Goal: Information Seeking & Learning: Learn about a topic

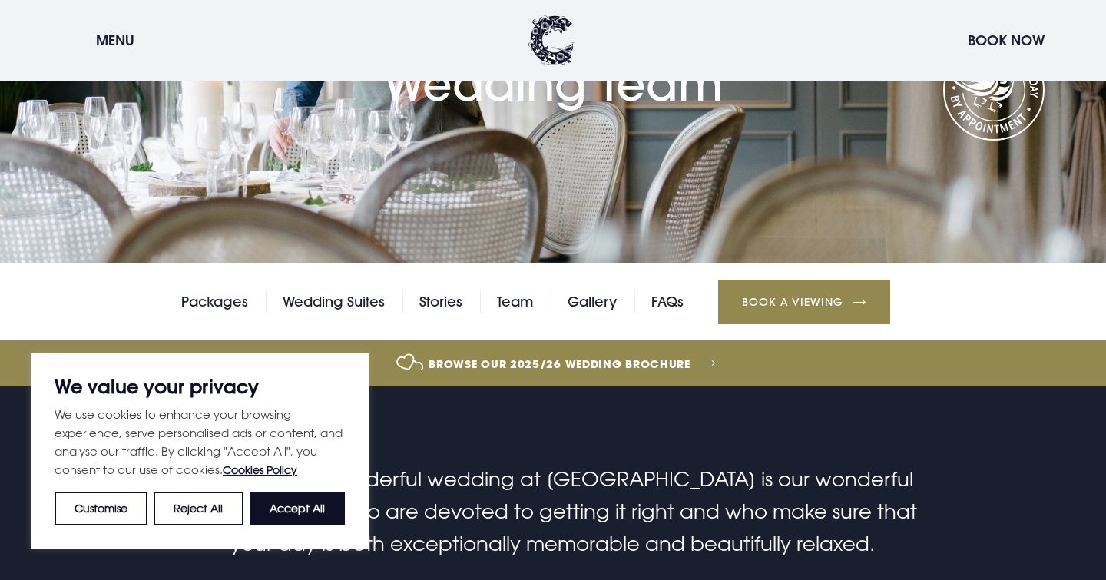
scroll to position [211, 0]
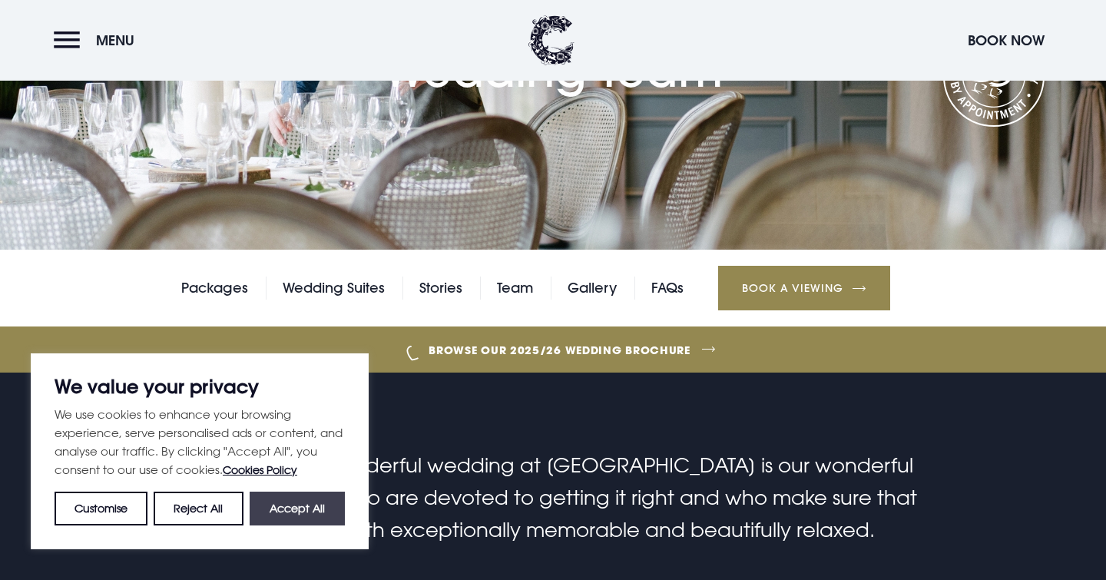
click at [314, 499] on button "Accept All" at bounding box center [297, 509] width 95 height 34
checkbox input "true"
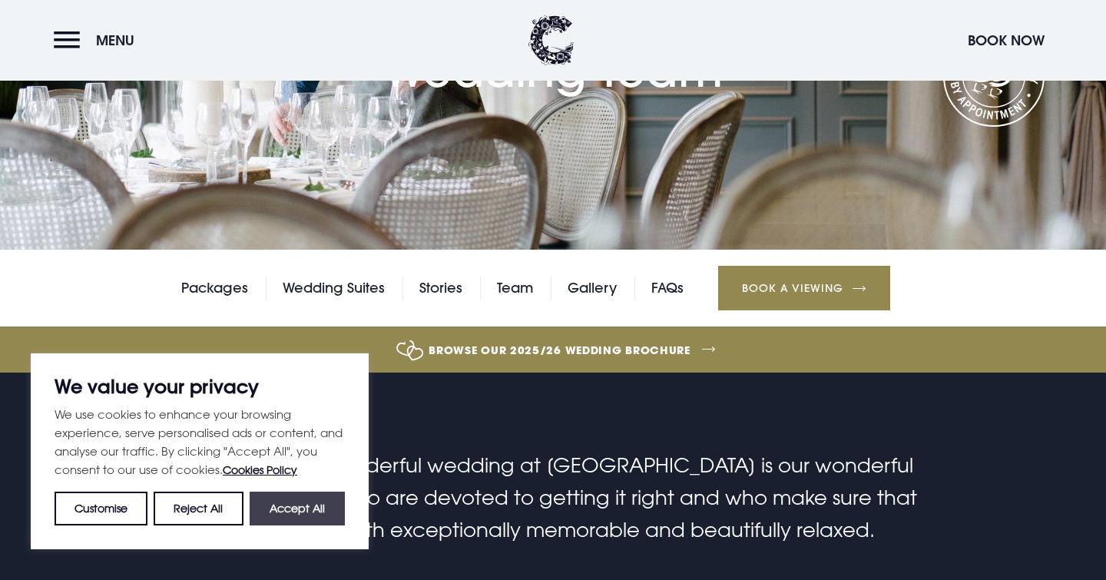
checkbox input "true"
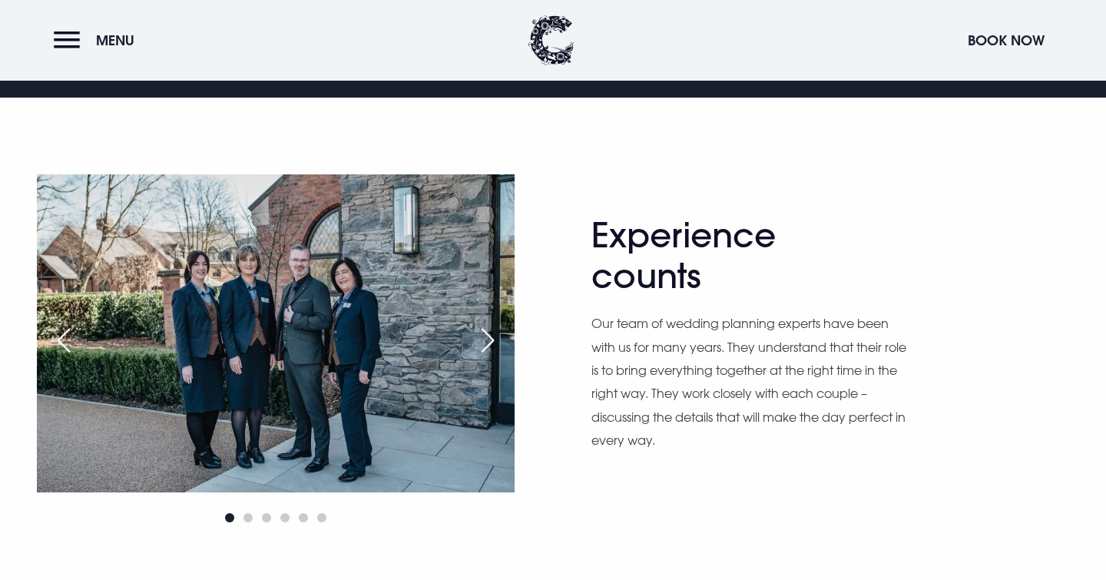
scroll to position [819, 0]
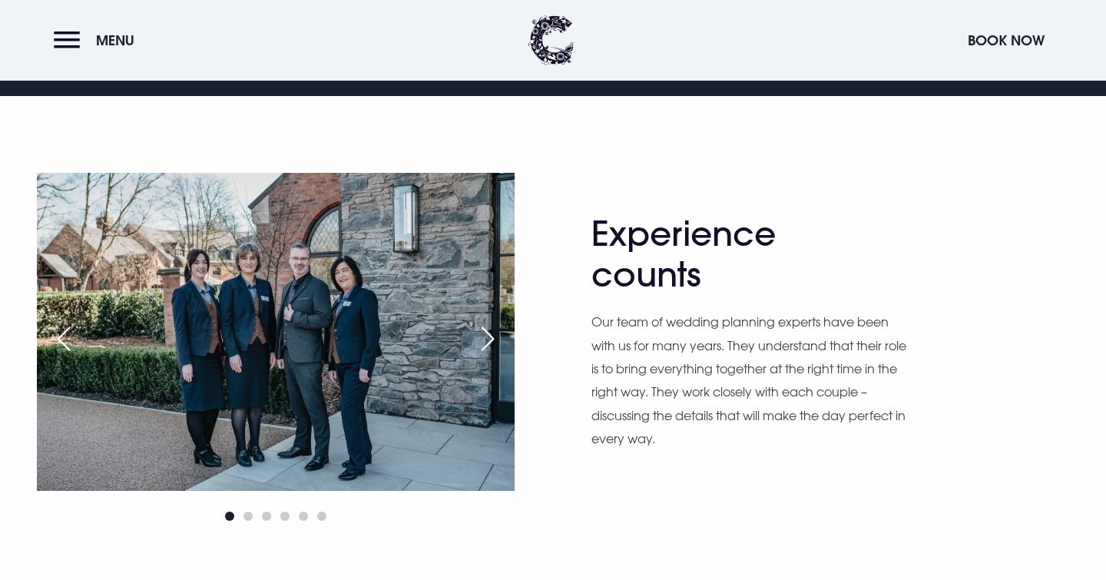
click at [490, 339] on div "Next slide" at bounding box center [487, 339] width 38 height 34
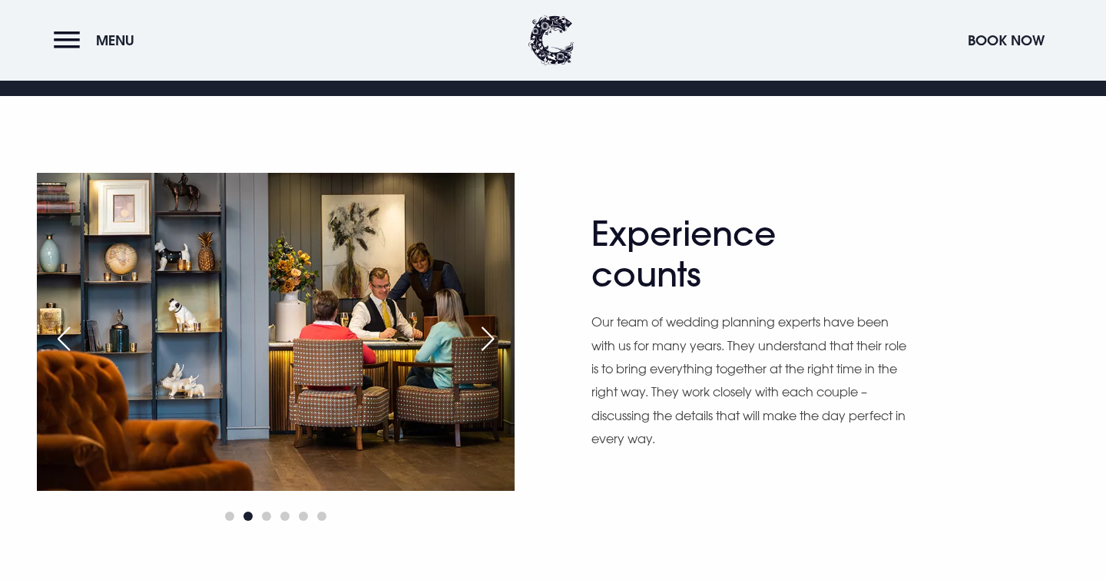
click at [490, 339] on div "Next slide" at bounding box center [487, 339] width 38 height 34
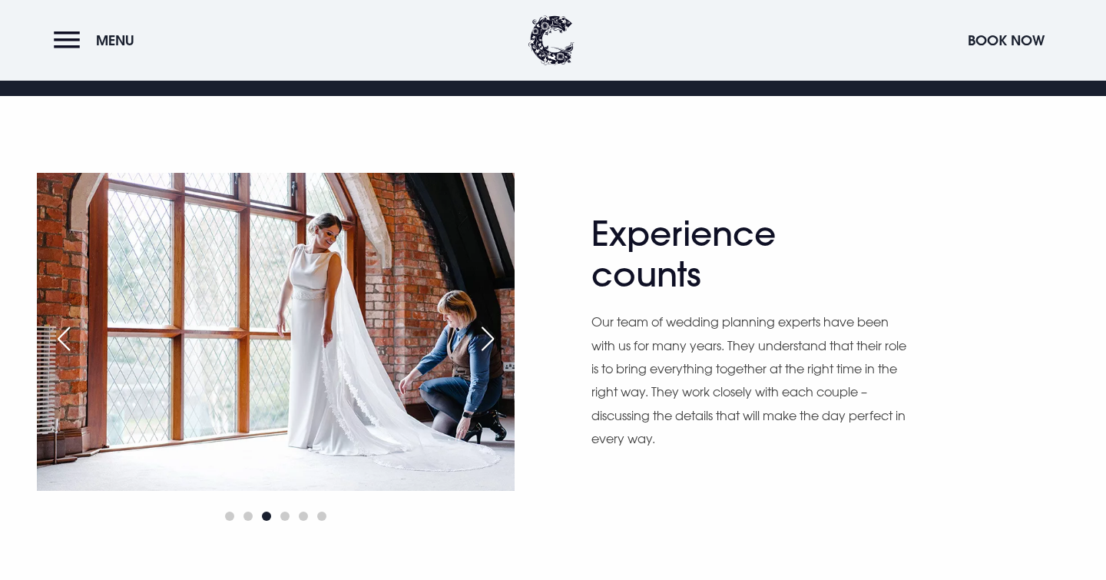
click at [490, 339] on div "Next slide" at bounding box center [487, 339] width 38 height 34
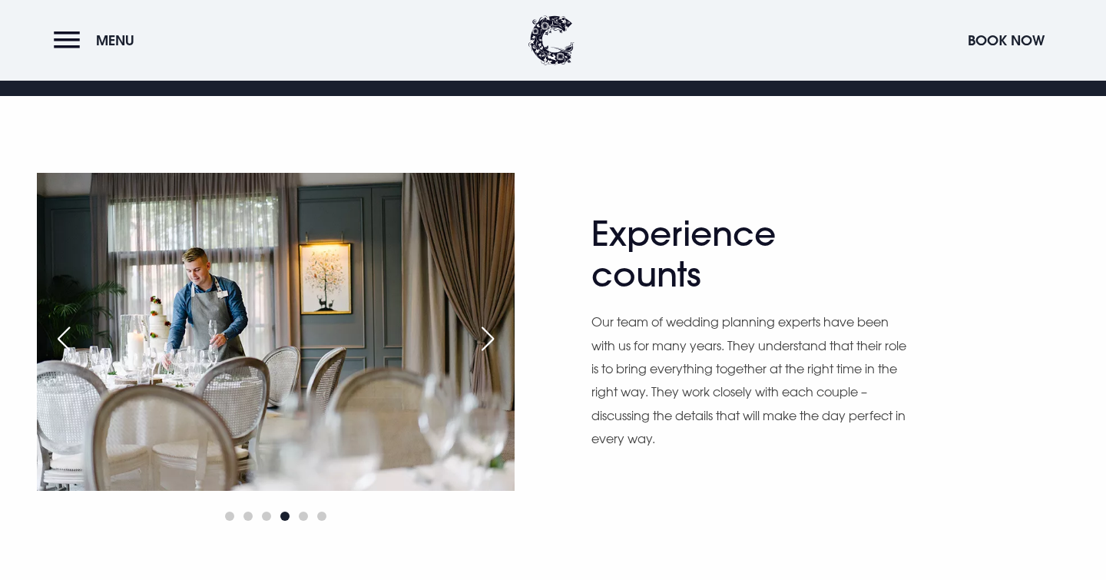
click at [490, 339] on div "Next slide" at bounding box center [487, 339] width 38 height 34
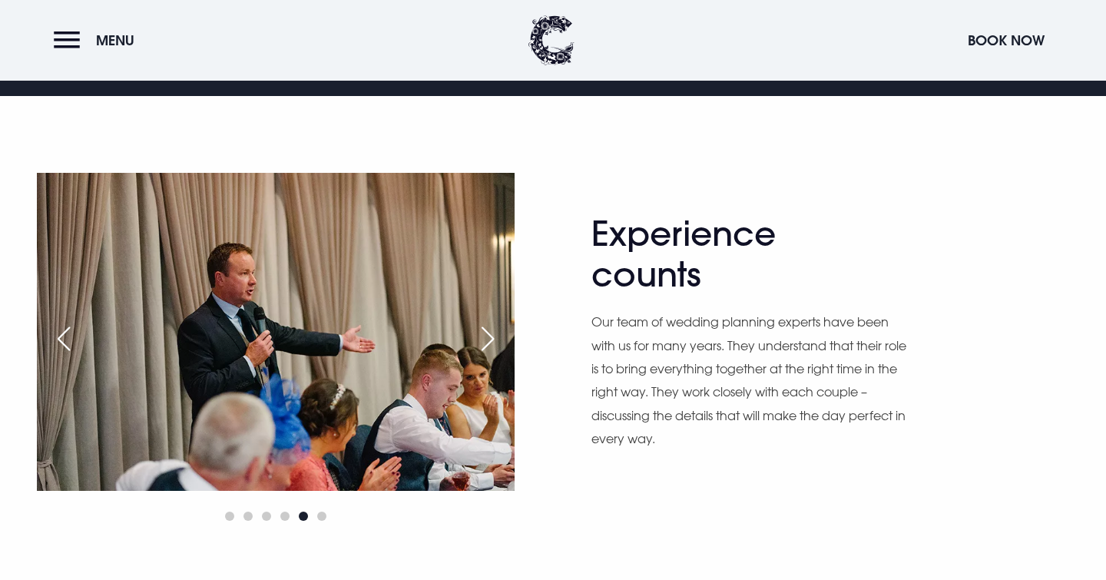
click at [490, 339] on div "Next slide" at bounding box center [487, 339] width 38 height 34
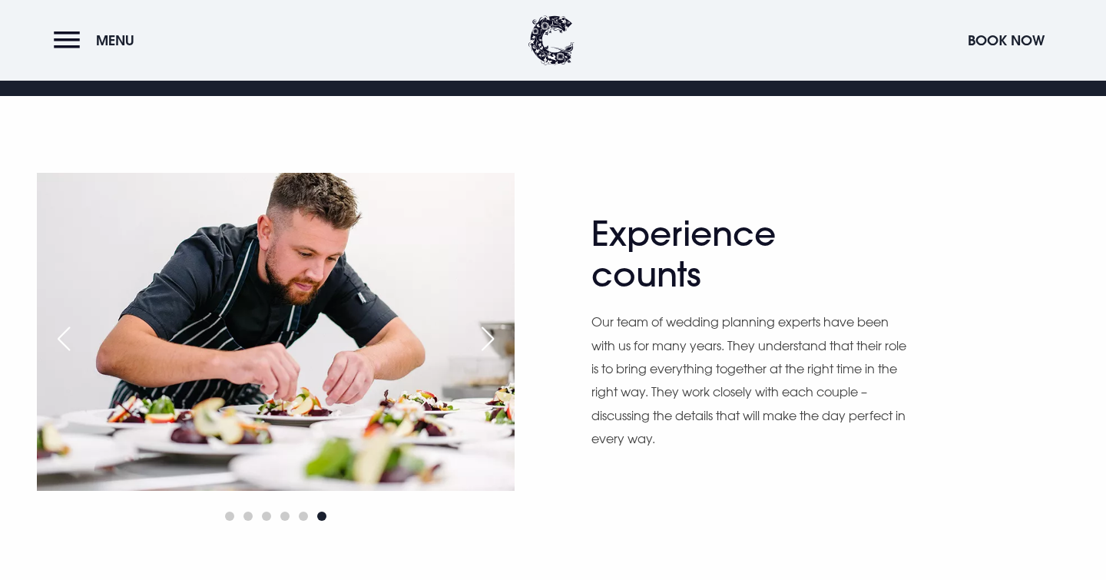
click at [490, 339] on div "Next slide" at bounding box center [487, 339] width 38 height 34
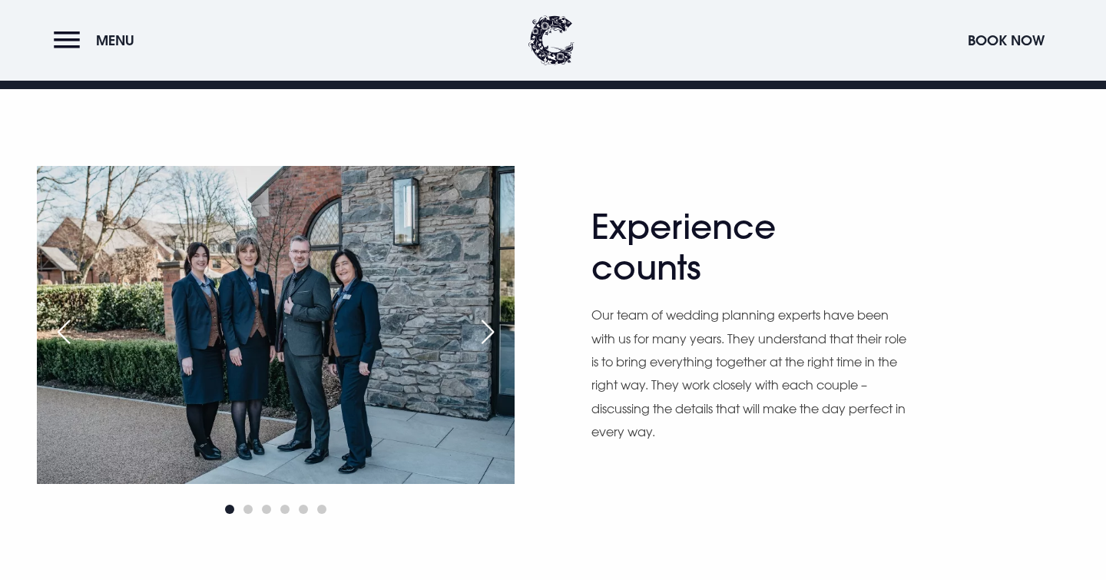
scroll to position [826, 0]
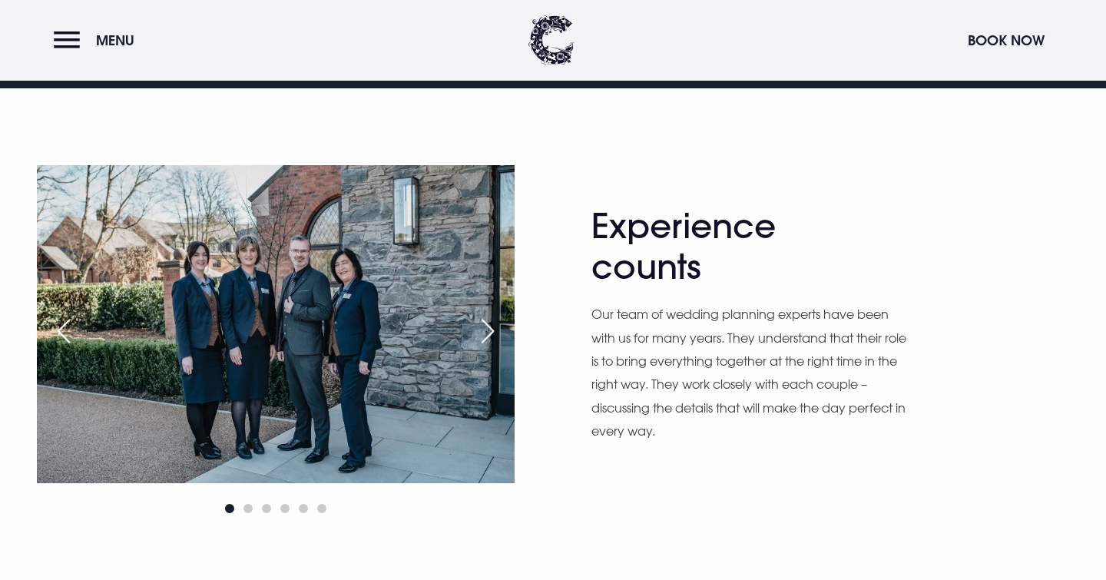
click at [496, 315] on div "Next slide" at bounding box center [487, 331] width 38 height 34
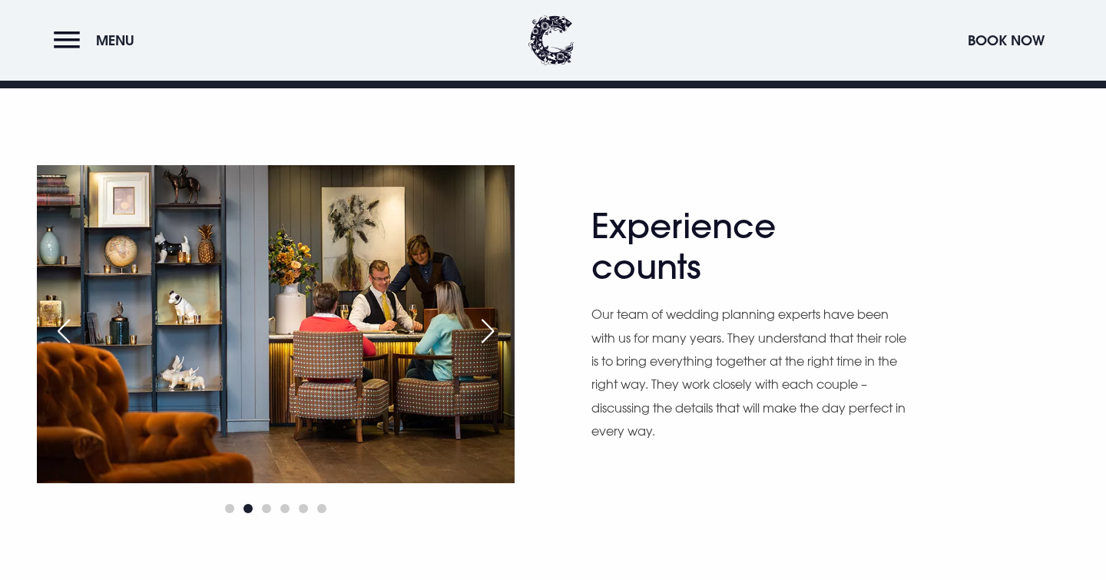
click at [485, 327] on div "Next slide" at bounding box center [487, 331] width 38 height 34
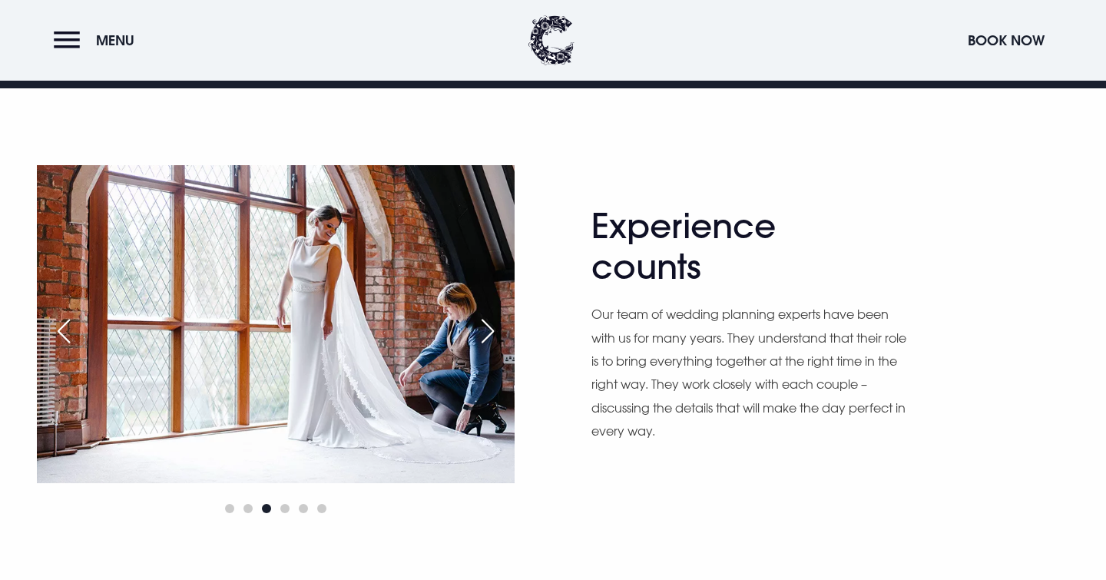
click at [202, 313] on img at bounding box center [276, 324] width 478 height 318
click at [325, 336] on img at bounding box center [276, 324] width 478 height 318
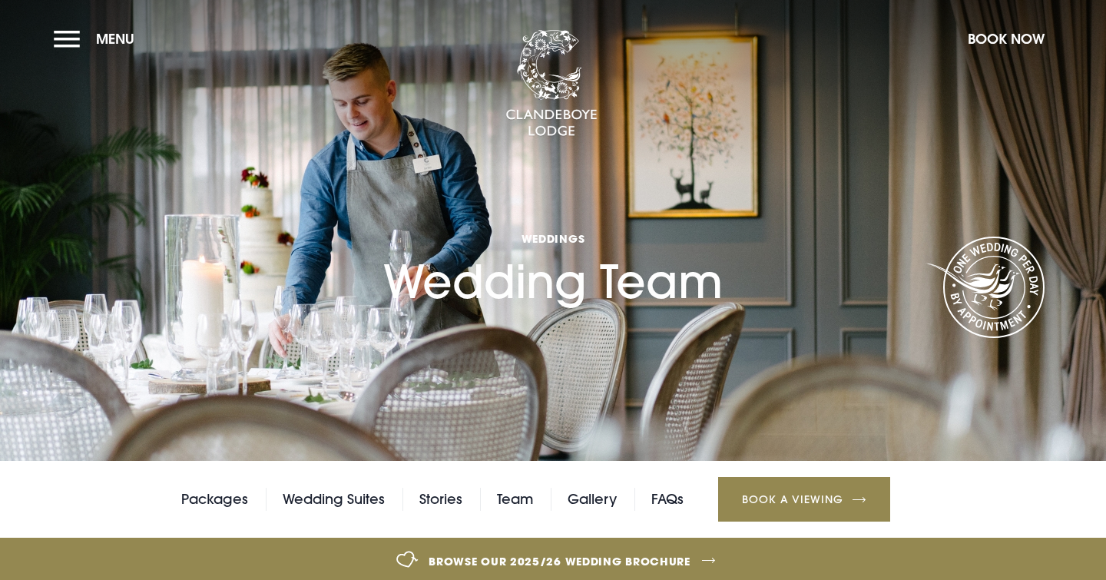
scroll to position [0, 0]
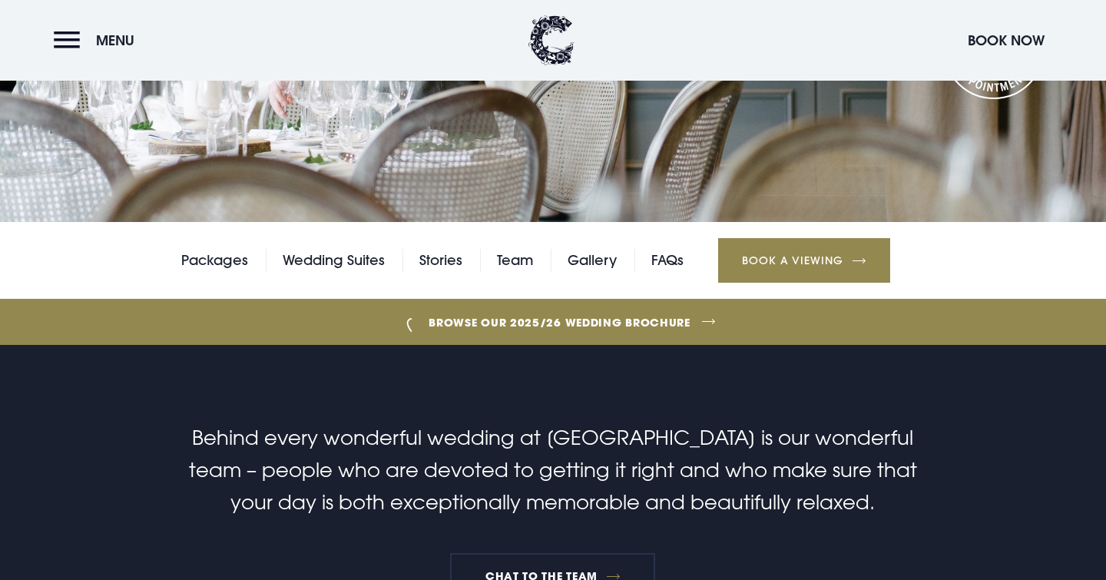
click at [508, 474] on p "Behind every wonderful wedding at Clandeboye Lodge is our wonderful team – peop…" at bounding box center [552, 470] width 731 height 97
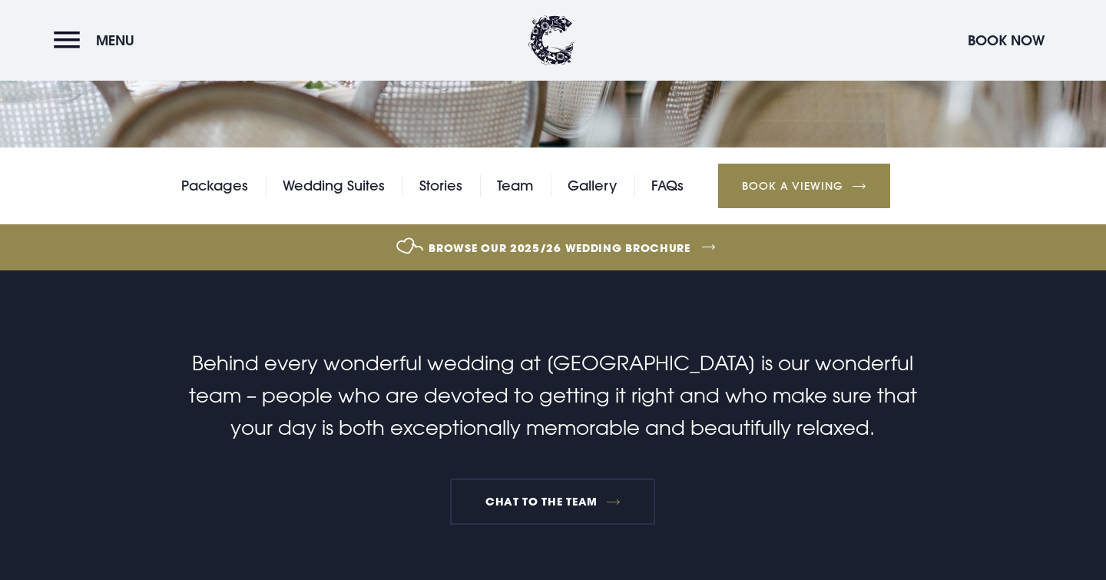
scroll to position [412, 0]
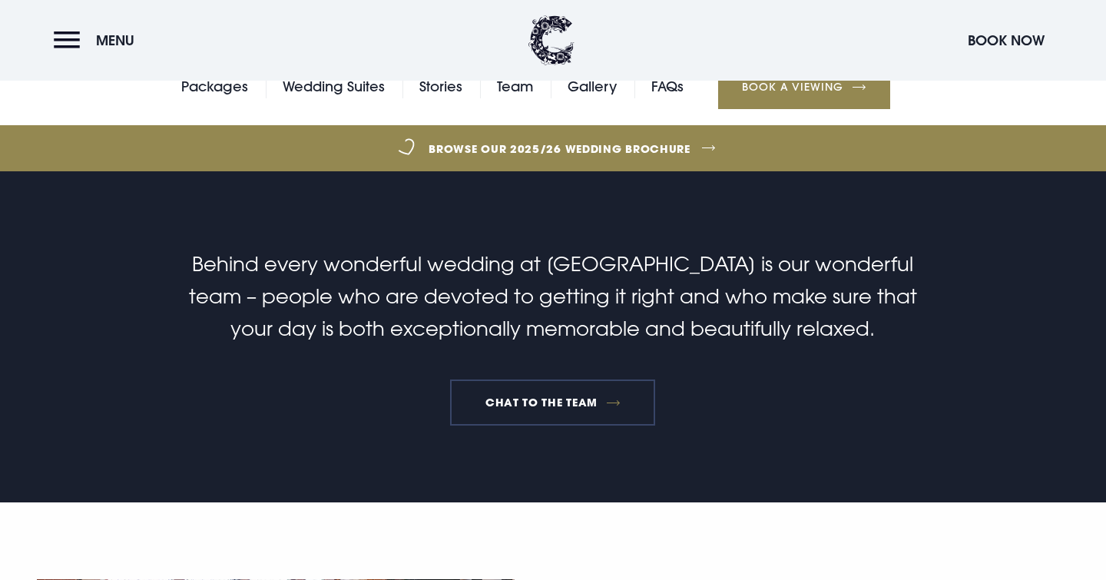
click at [564, 396] on link "Chat to the team" at bounding box center [552, 402] width 205 height 46
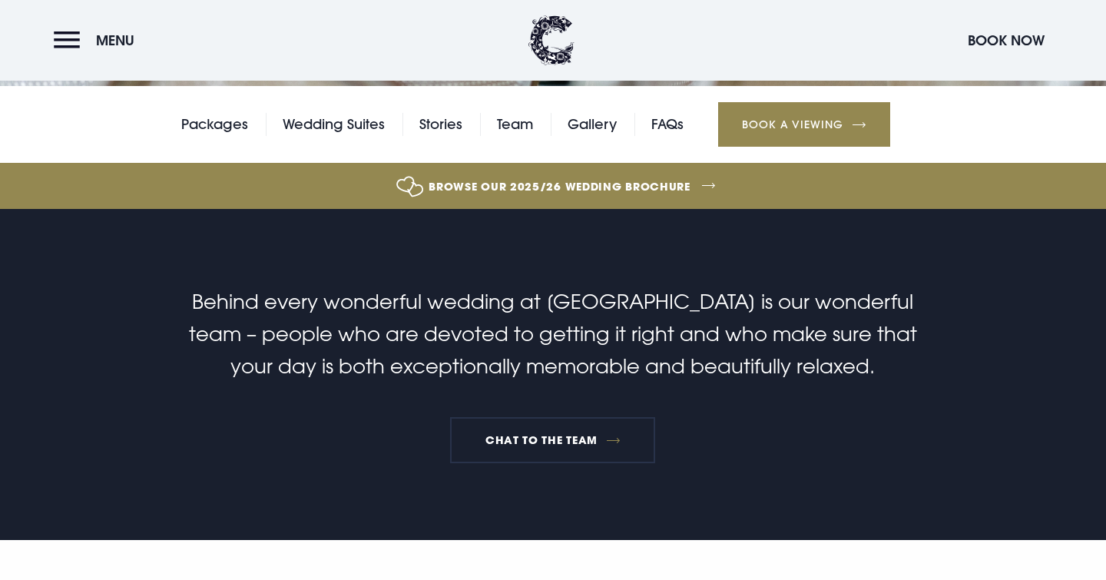
scroll to position [320, 0]
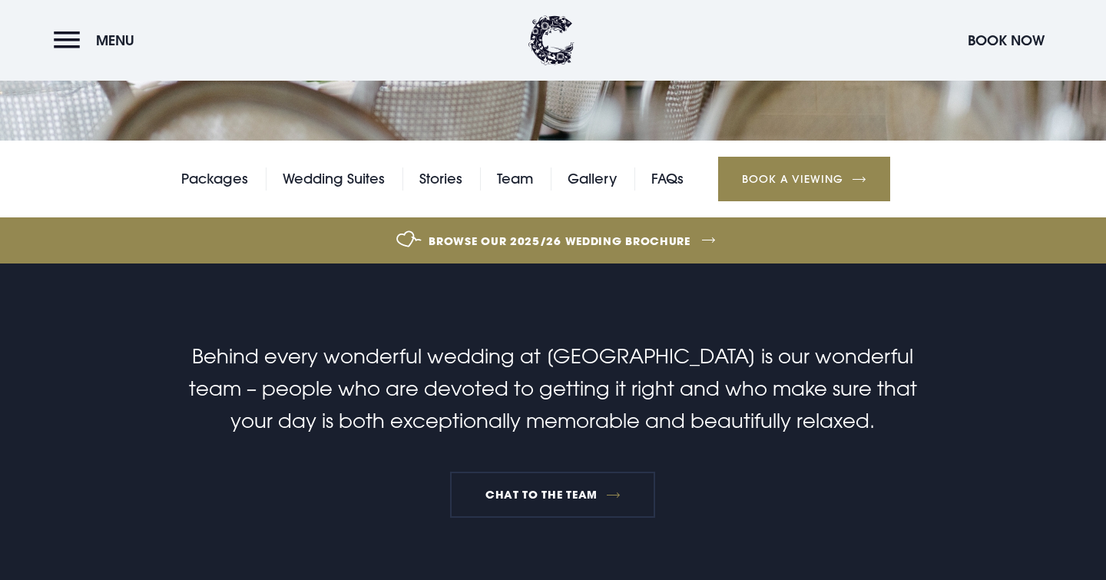
click at [522, 238] on link "Browse our 2025/26 wedding brochure" at bounding box center [560, 241] width 2474 height 58
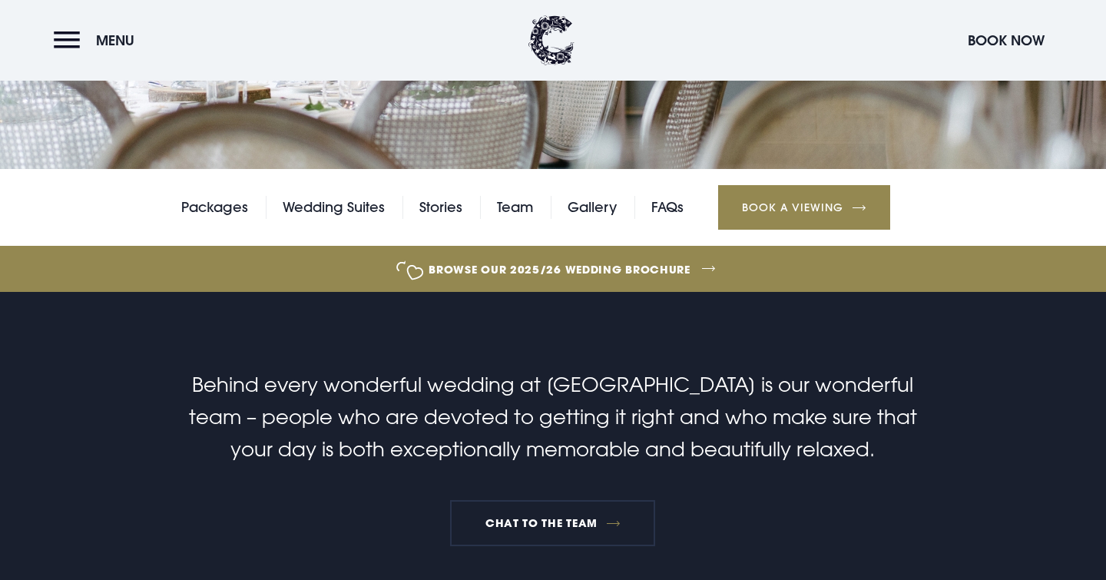
scroll to position [277, 0]
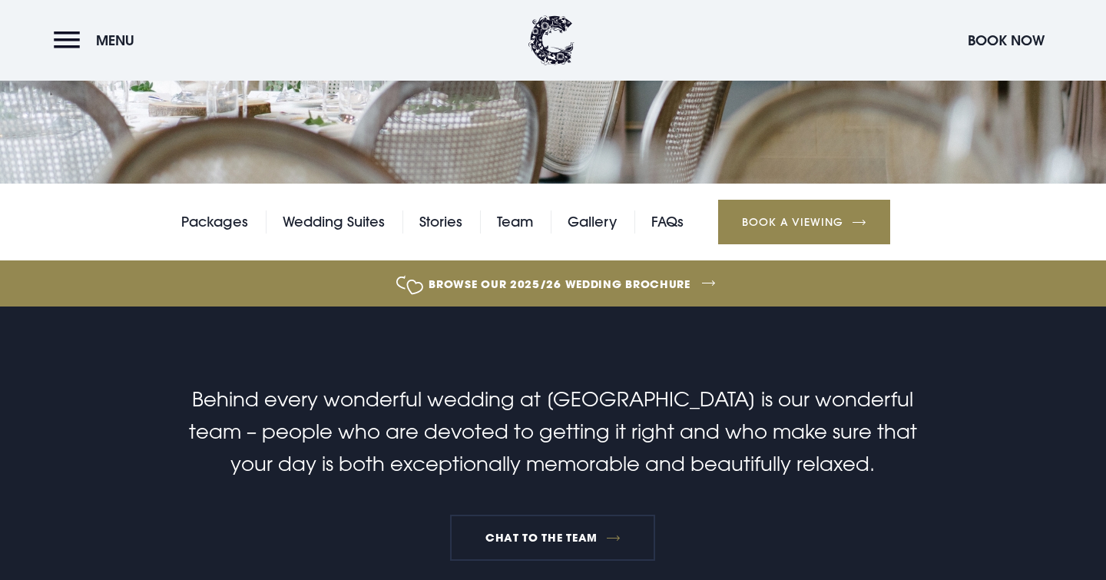
click at [763, 212] on link "Book a Viewing" at bounding box center [804, 222] width 172 height 45
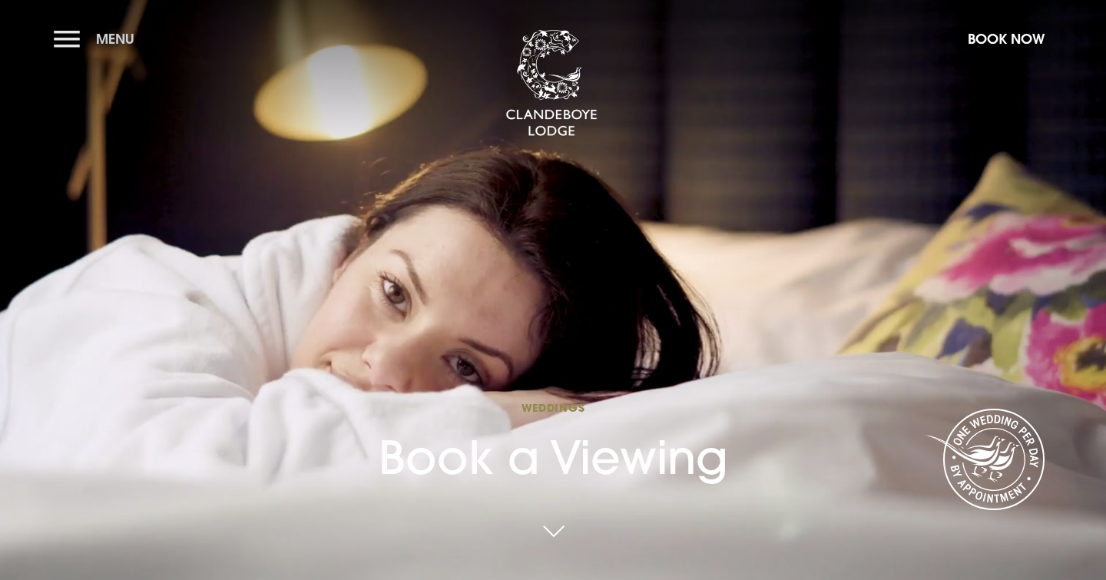
click at [71, 37] on button "Menu" at bounding box center [98, 38] width 88 height 33
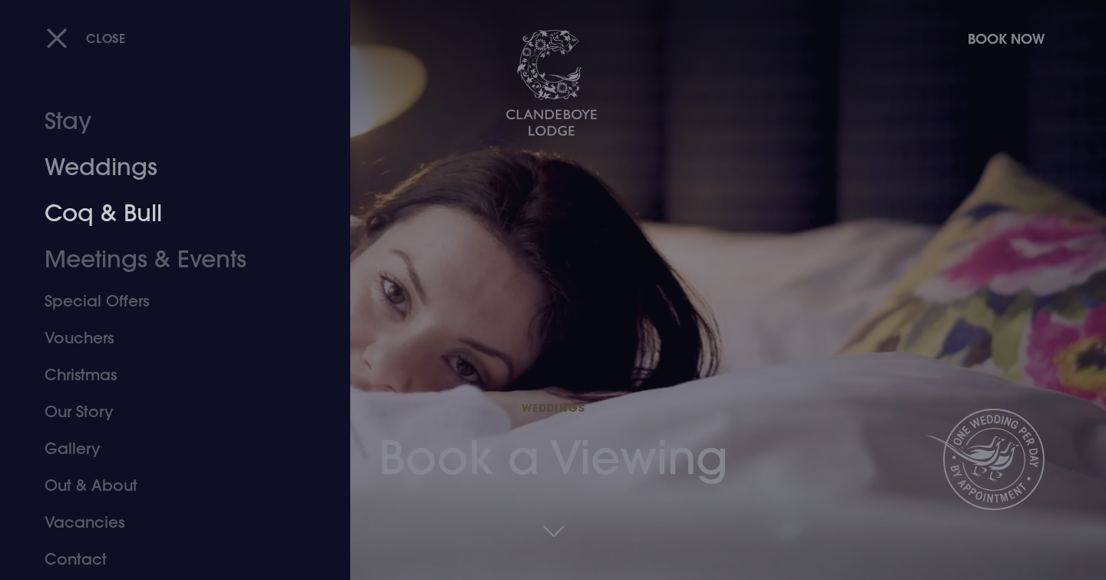
click at [104, 157] on link "Weddings" at bounding box center [166, 167] width 243 height 46
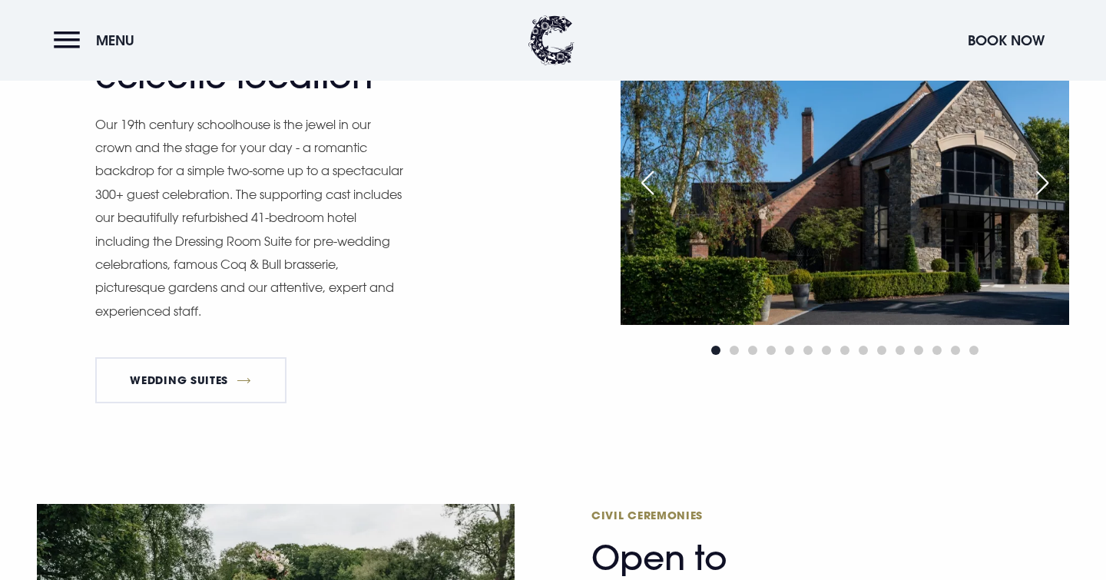
scroll to position [1354, 0]
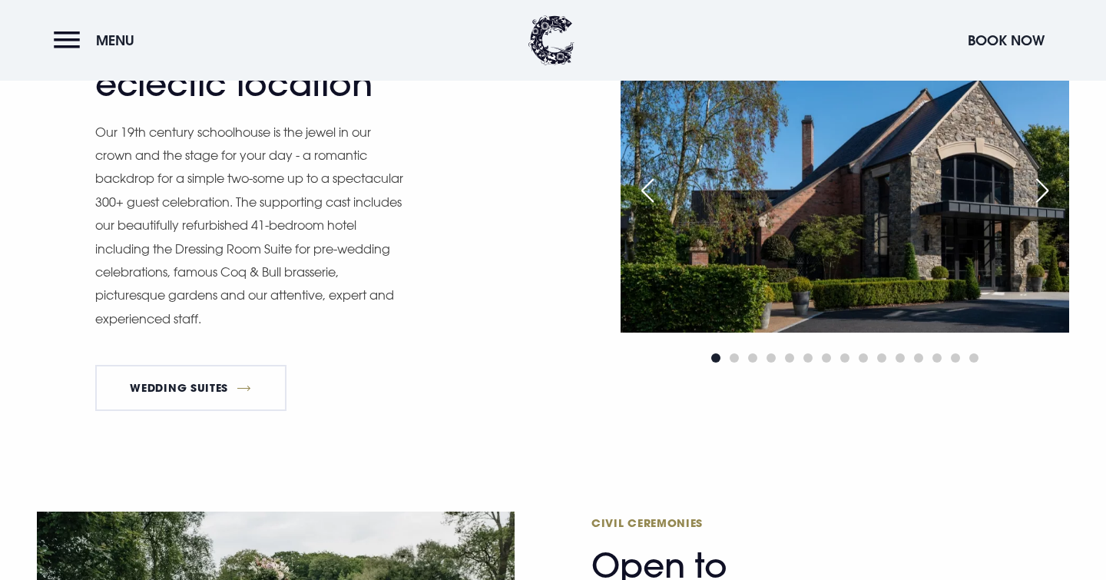
click at [1044, 177] on div "Next slide" at bounding box center [1042, 191] width 38 height 34
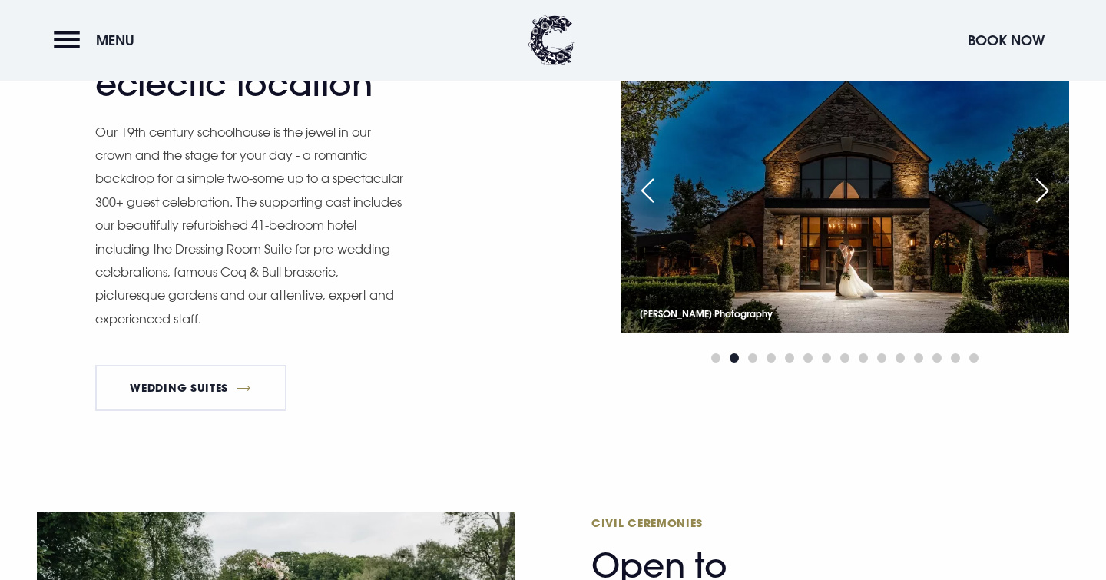
click at [1044, 177] on div "Next slide" at bounding box center [1042, 191] width 38 height 34
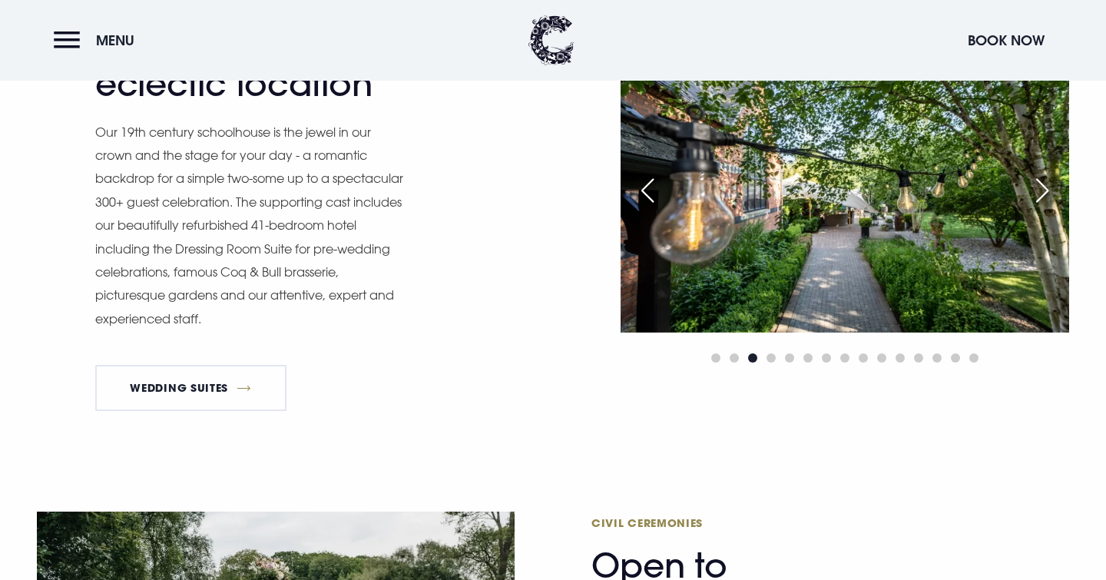
click at [1044, 177] on div "Next slide" at bounding box center [1042, 191] width 38 height 34
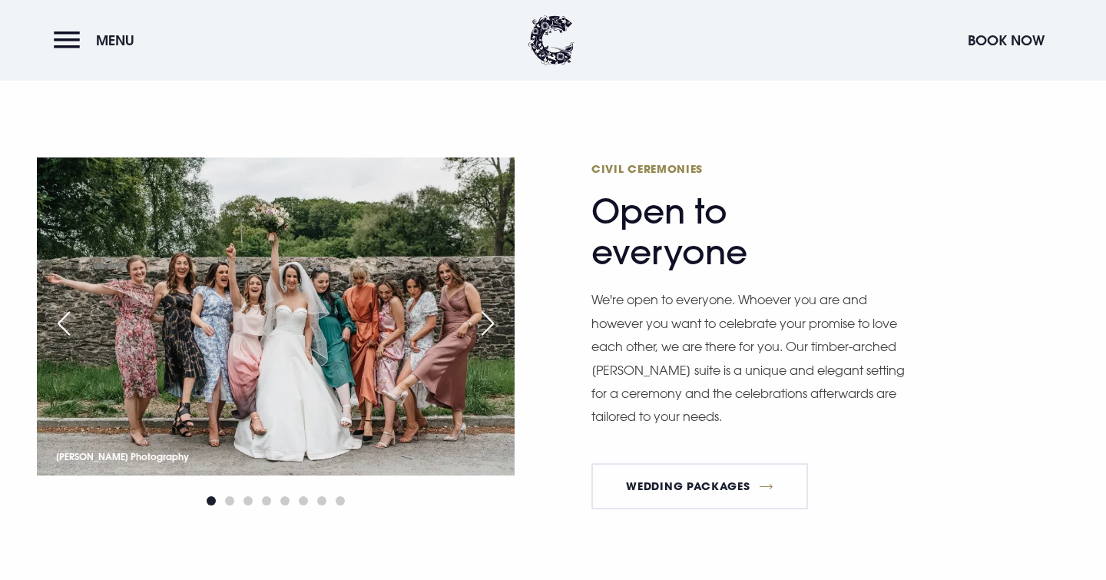
scroll to position [1712, 0]
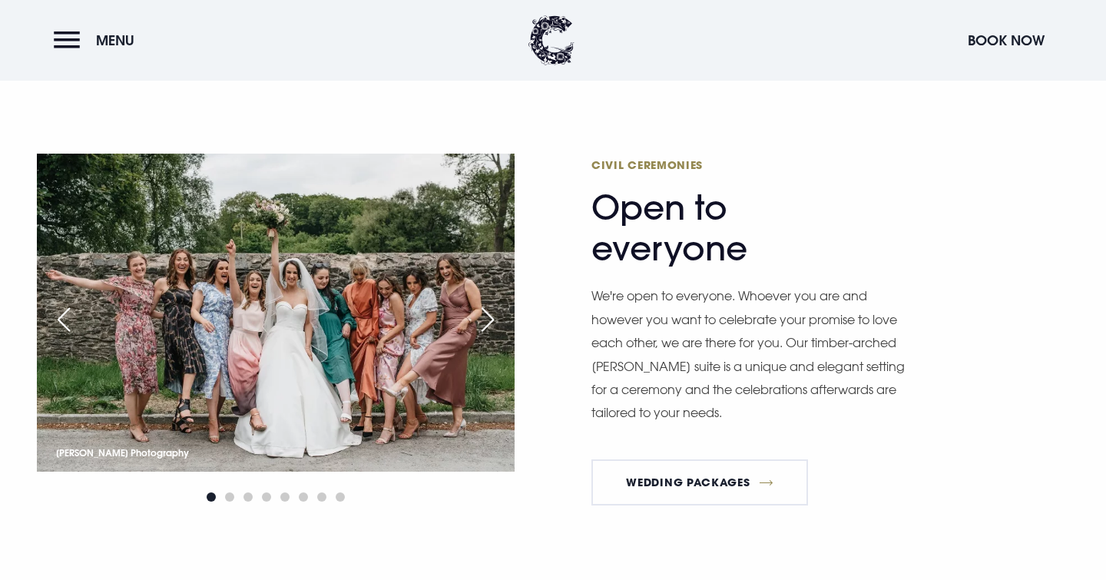
click at [489, 316] on div "Next slide" at bounding box center [487, 320] width 38 height 34
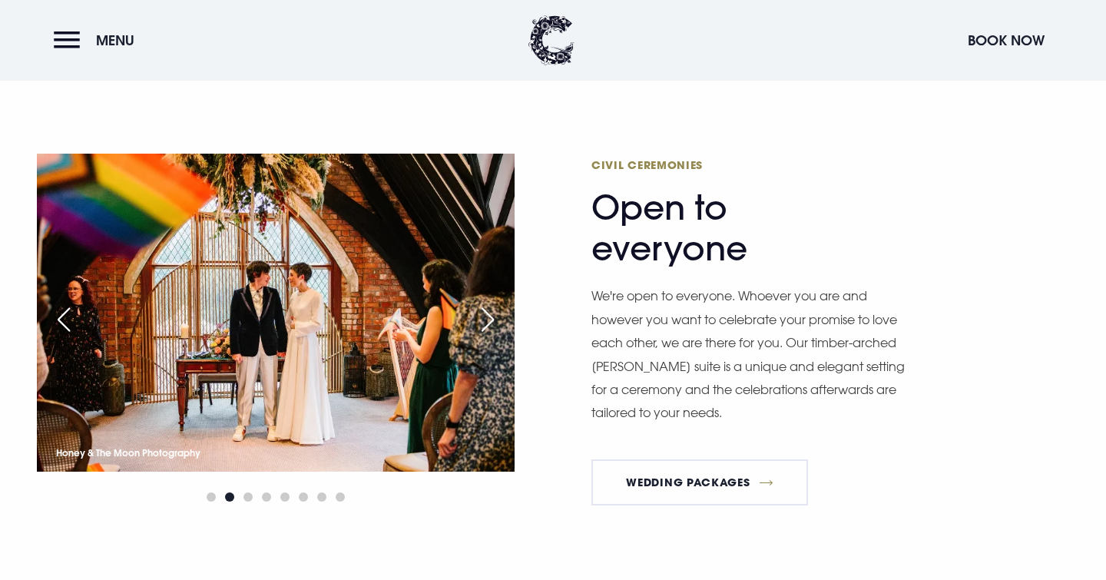
click at [489, 315] on div "Next slide" at bounding box center [487, 320] width 38 height 34
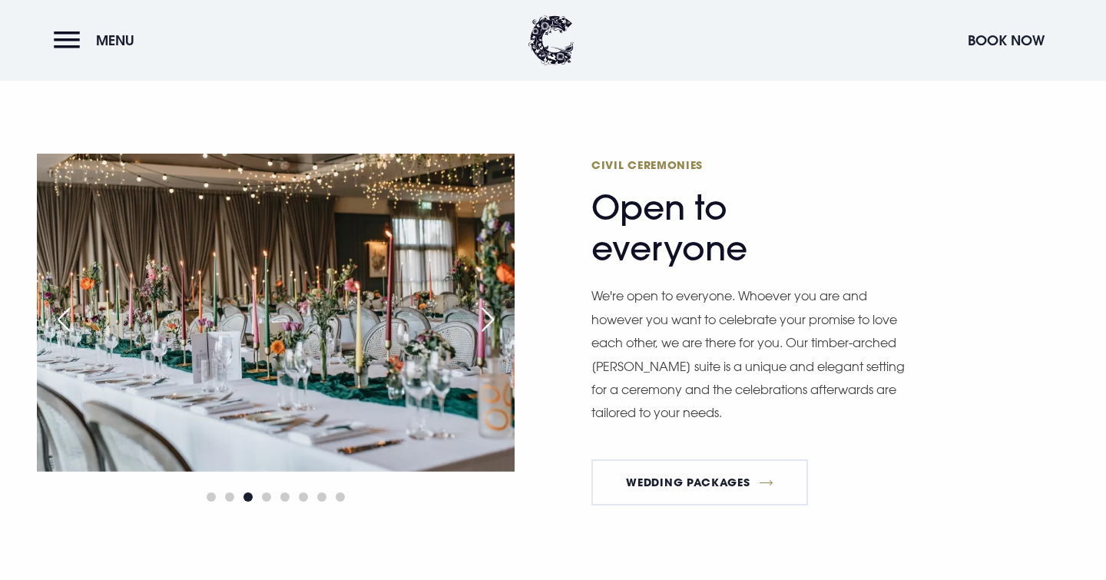
click at [489, 315] on div "Next slide" at bounding box center [487, 320] width 38 height 34
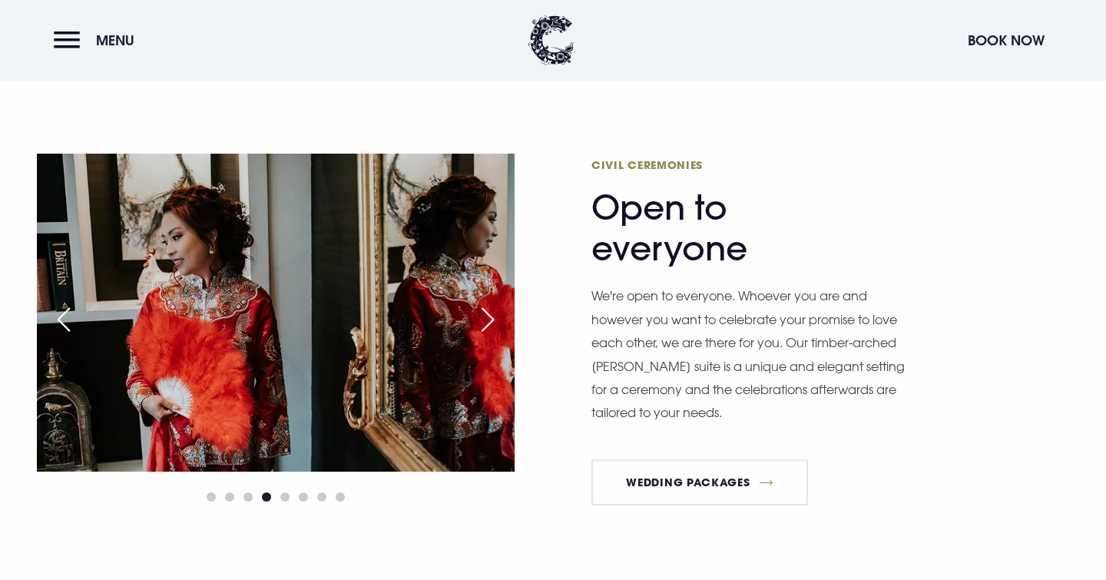
click at [489, 315] on div "Next slide" at bounding box center [487, 320] width 38 height 34
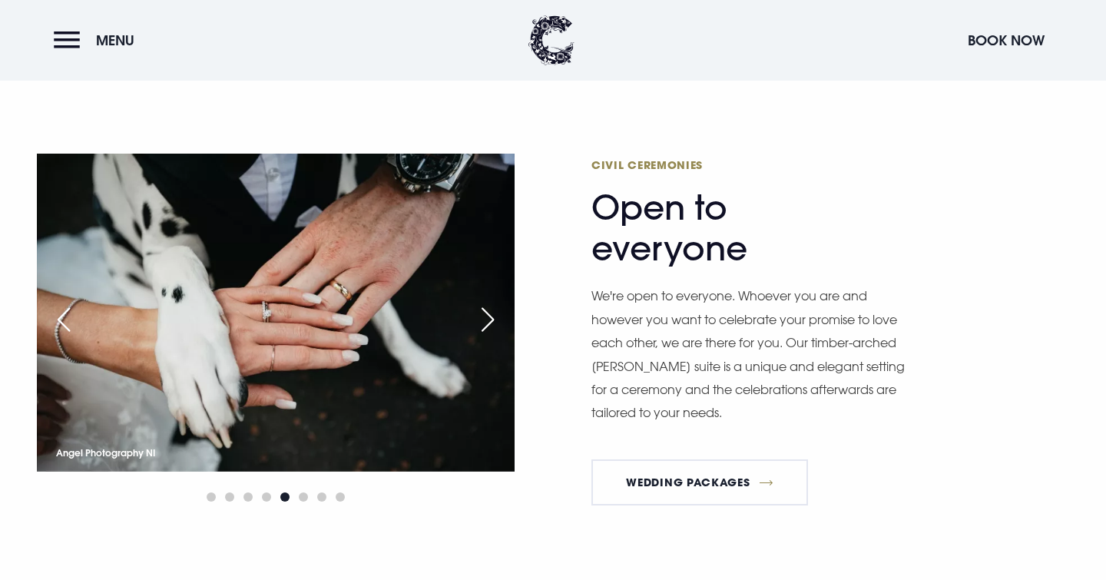
click at [61, 319] on div "Previous slide" at bounding box center [64, 320] width 38 height 34
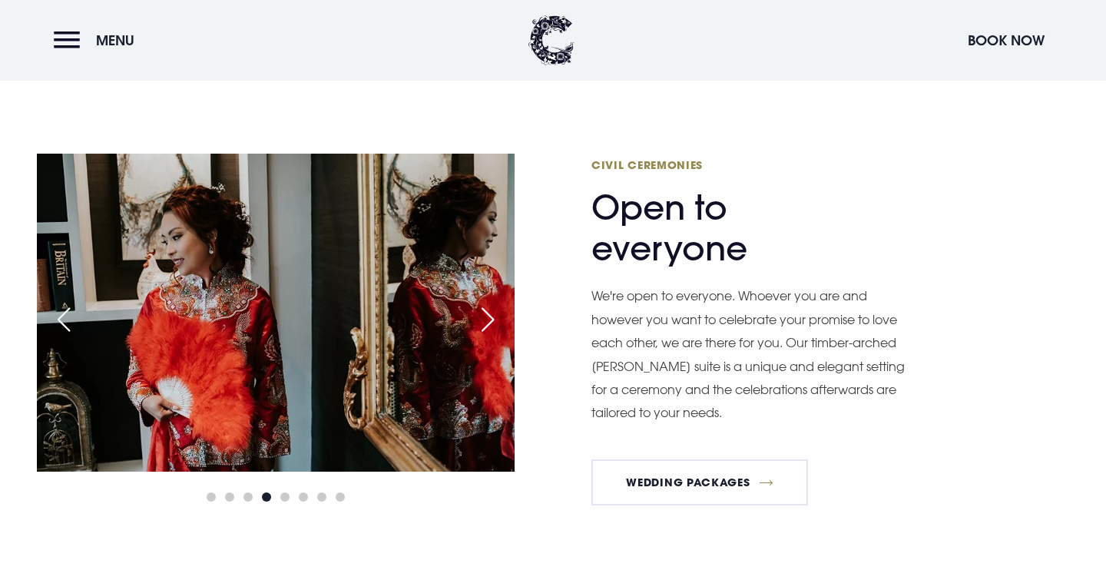
click at [489, 309] on div "Next slide" at bounding box center [487, 320] width 38 height 34
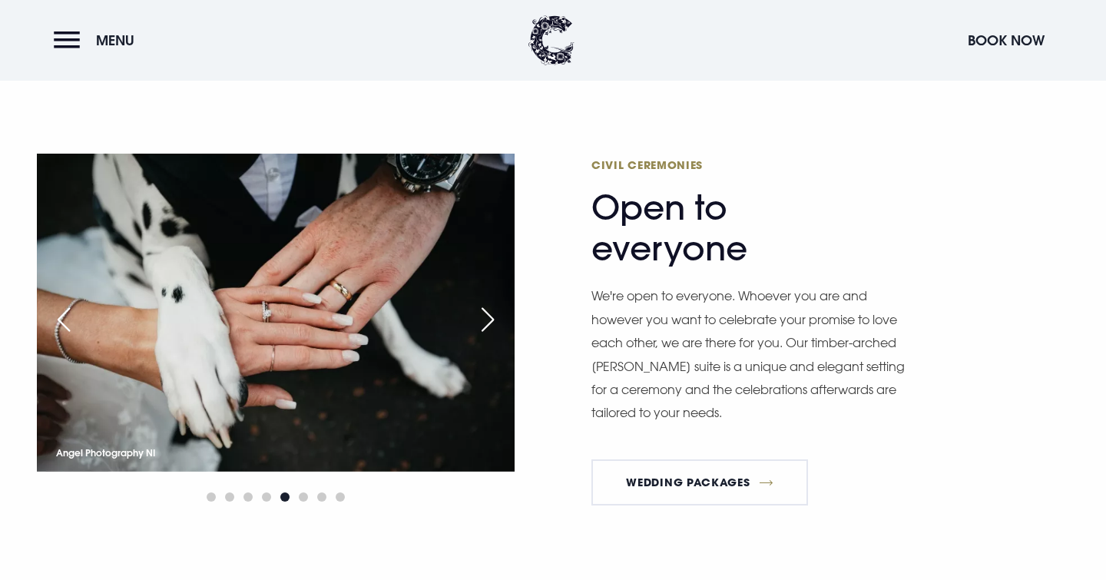
click at [489, 309] on div "Next slide" at bounding box center [487, 320] width 38 height 34
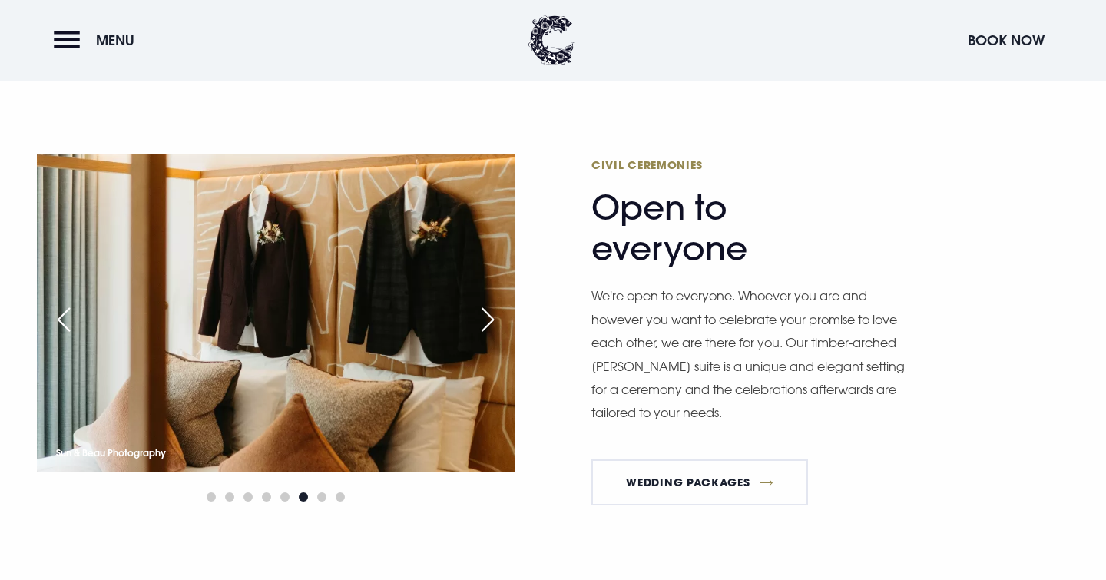
click at [489, 309] on div "Next slide" at bounding box center [487, 320] width 38 height 34
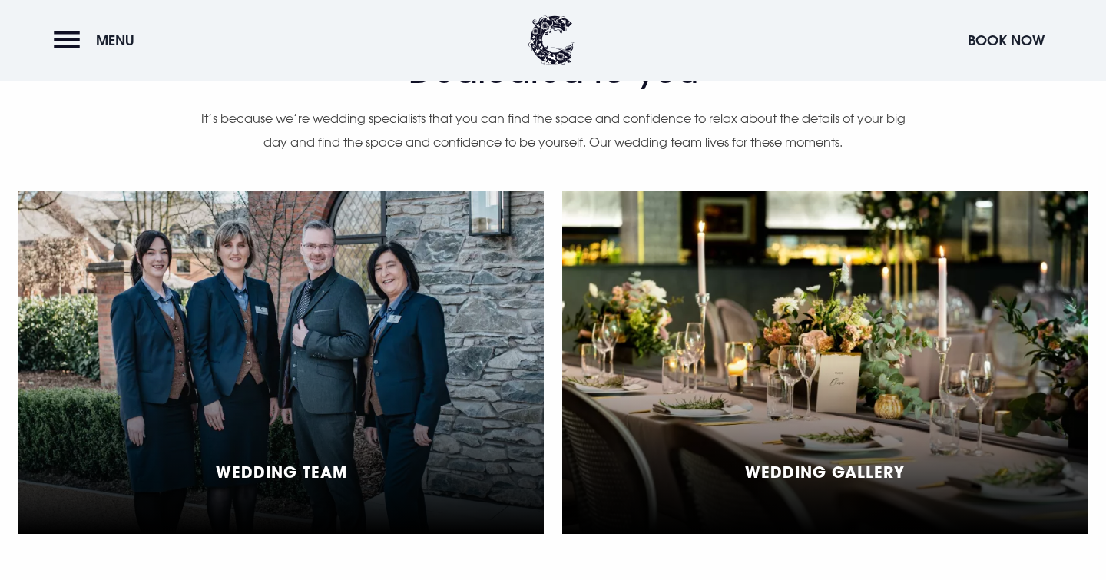
scroll to position [3678, 0]
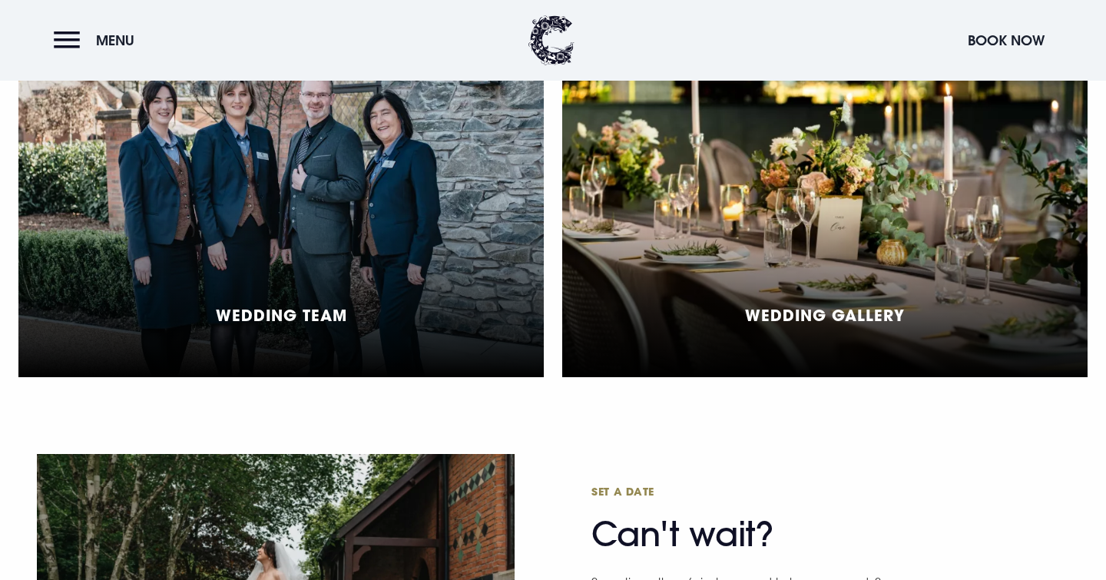
click at [707, 190] on div "Wedding Gallery" at bounding box center [824, 206] width 525 height 343
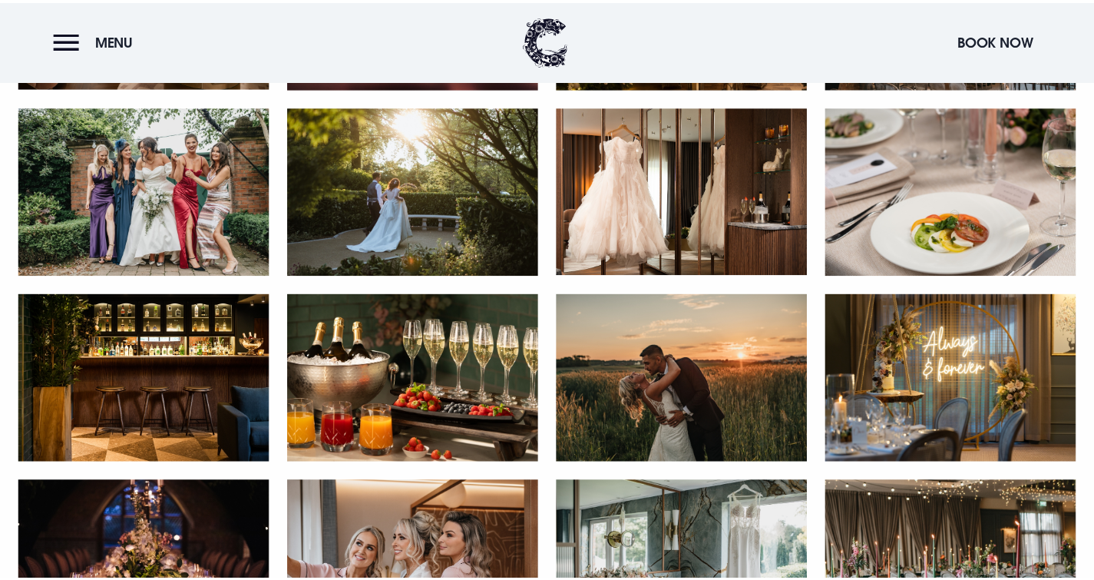
scroll to position [1710, 0]
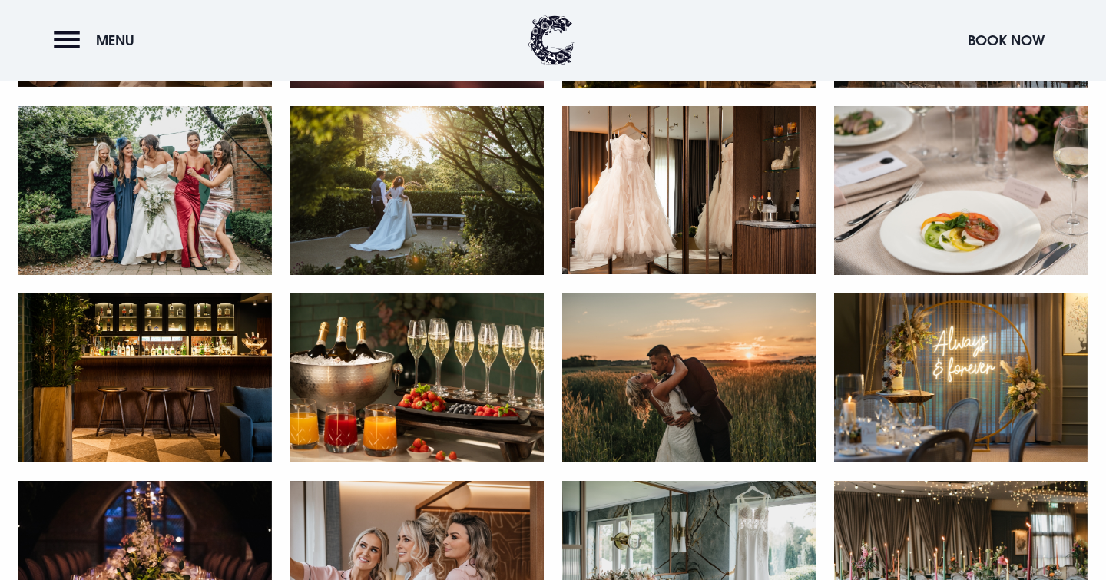
click at [422, 220] on img at bounding box center [416, 190] width 253 height 169
